Goal: Navigation & Orientation: Find specific page/section

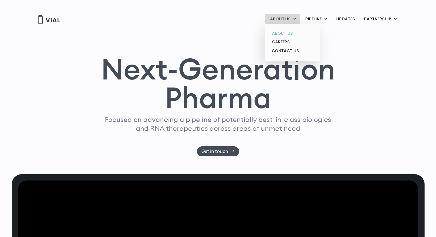
click at [285, 33] on link "ABOUT US" at bounding box center [292, 33] width 50 height 9
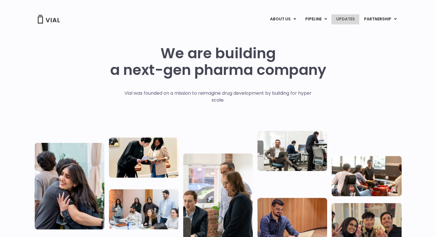
click at [347, 19] on link "UPDATES" at bounding box center [346, 19] width 28 height 10
